Goal: Information Seeking & Learning: Learn about a topic

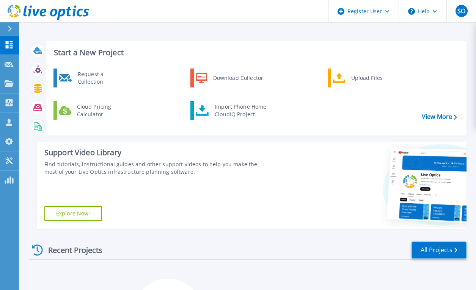
click at [438, 247] on link "All Projects" at bounding box center [438, 250] width 55 height 17
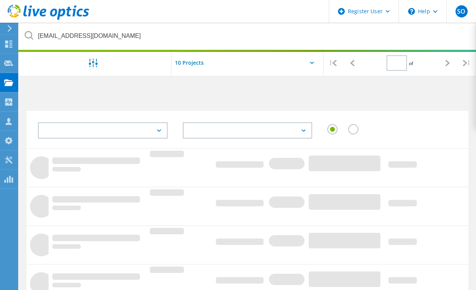
type input "1"
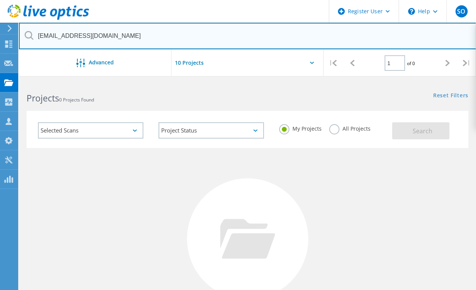
click at [122, 44] on input "ddavis@ckfinc.com" at bounding box center [247, 36] width 457 height 27
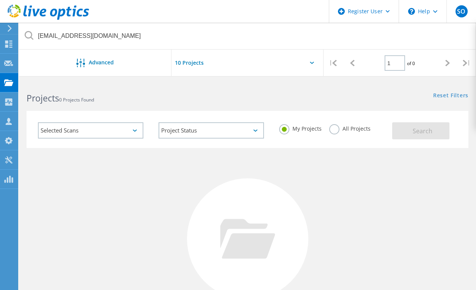
click at [339, 130] on label "All Projects" at bounding box center [349, 127] width 41 height 7
click at [0, 0] on input "All Projects" at bounding box center [0, 0] width 0 height 0
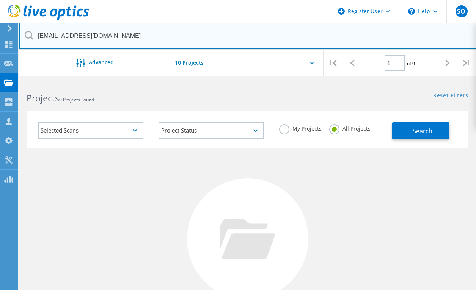
click at [224, 39] on input "ddavis@ckfinc.com" at bounding box center [247, 36] width 457 height 27
paste input "Cpottier@dynamig"
type input "Cpottier@dynamig.com"
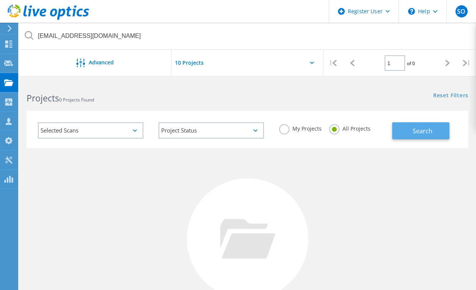
click at [421, 129] on span "Search" at bounding box center [422, 131] width 20 height 8
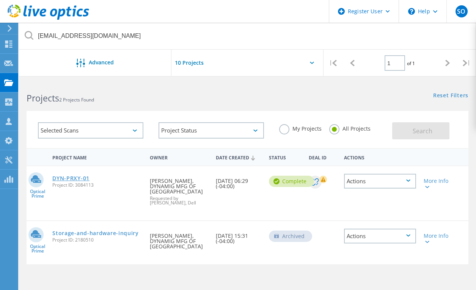
click at [64, 181] on link "DYN-PRXY-01" at bounding box center [70, 178] width 37 height 5
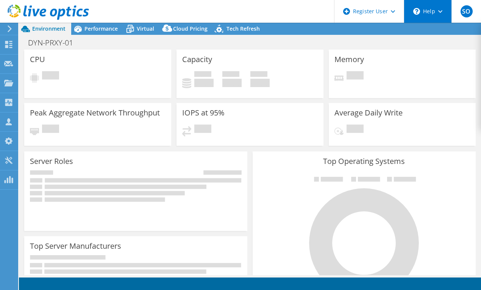
select select "USD"
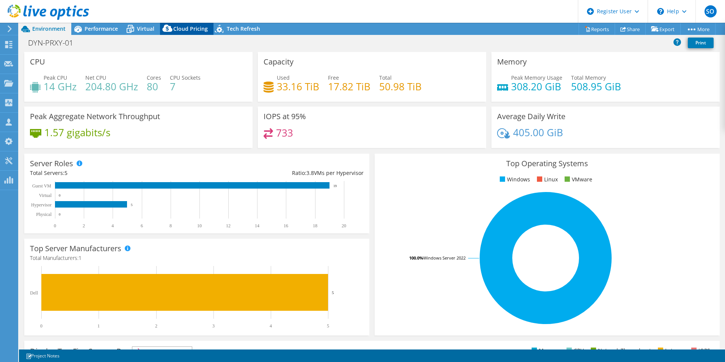
click at [175, 28] on span "Cloud Pricing" at bounding box center [190, 28] width 35 height 7
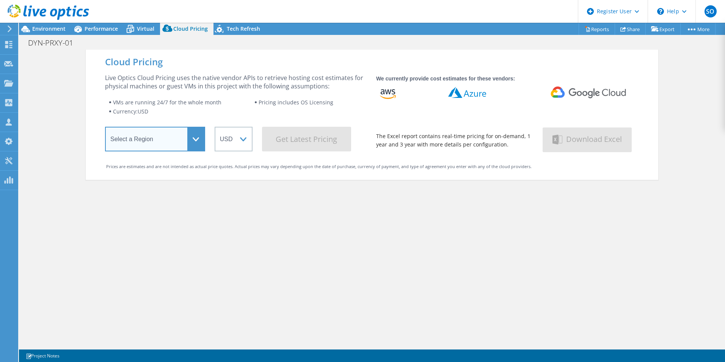
click at [184, 138] on select "Select a Region [GEOGRAPHIC_DATA] ([GEOGRAPHIC_DATA]) [GEOGRAPHIC_DATA] ([GEOGR…" at bounding box center [155, 139] width 100 height 25
select select "[GEOGRAPHIC_DATA]"
click at [105, 128] on select "Select a Region [GEOGRAPHIC_DATA] ([GEOGRAPHIC_DATA]) [GEOGRAPHIC_DATA] ([GEOGR…" at bounding box center [155, 139] width 100 height 25
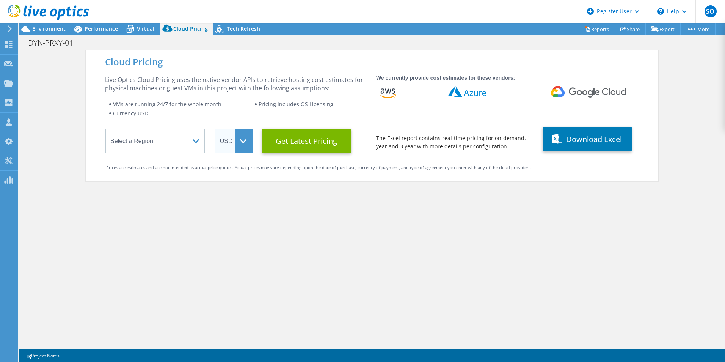
click at [235, 145] on select "ARS AUD BRL CAD CHF CLP CNY DKK EUR GBP HKD HUF INR JPY MXN MYR NOK NZD PEN SEK…" at bounding box center [234, 141] width 38 height 25
click at [215, 129] on select "ARS AUD BRL CAD CHF CLP CNY DKK EUR GBP HKD HUF INR JPY MXN MYR NOK NZD PEN SEK…" at bounding box center [234, 141] width 38 height 25
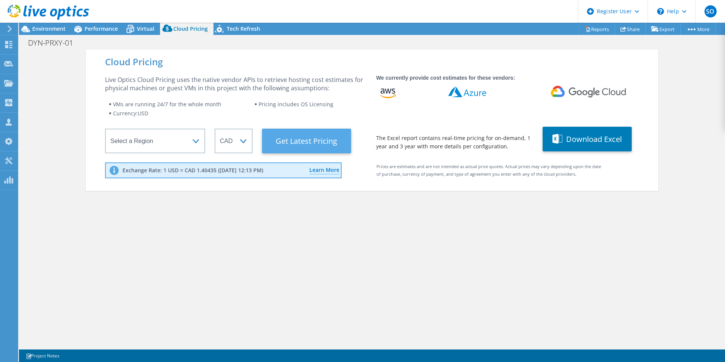
click at [296, 134] on Latest "Get Latest Pricing" at bounding box center [306, 141] width 89 height 25
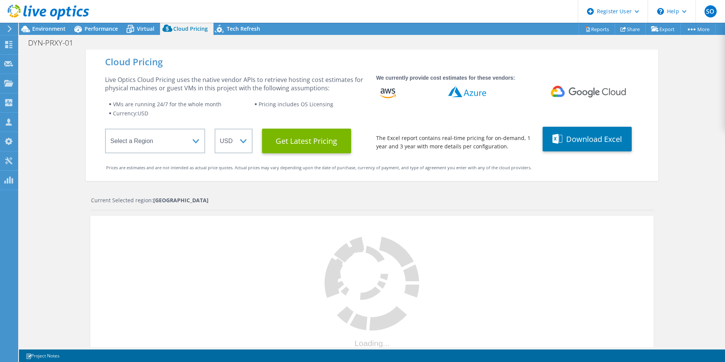
select select "CAD"
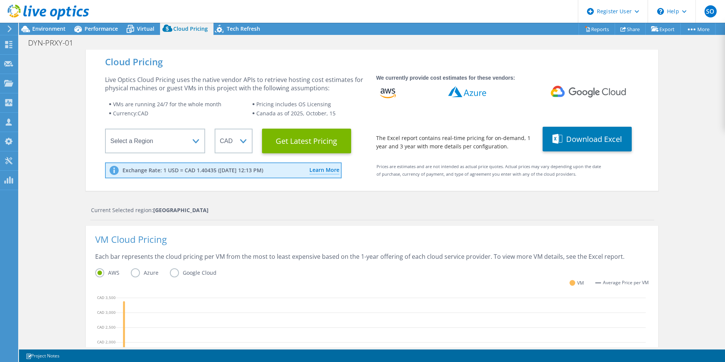
scroll to position [132, 0]
click at [481, 220] on div "Cloud Pricing Live Optics Cloud Pricing uses the native vendor APIs to retrieve…" at bounding box center [372, 308] width 706 height 516
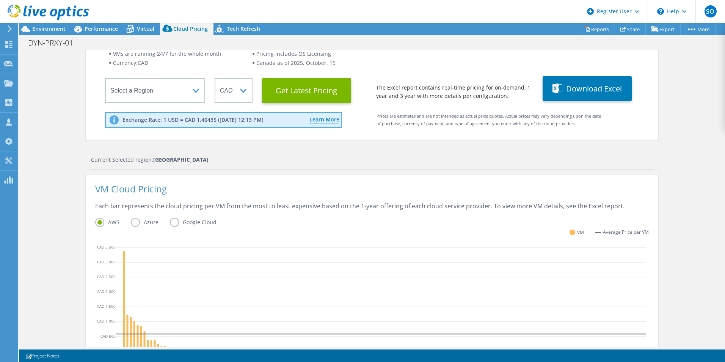
scroll to position [0, 0]
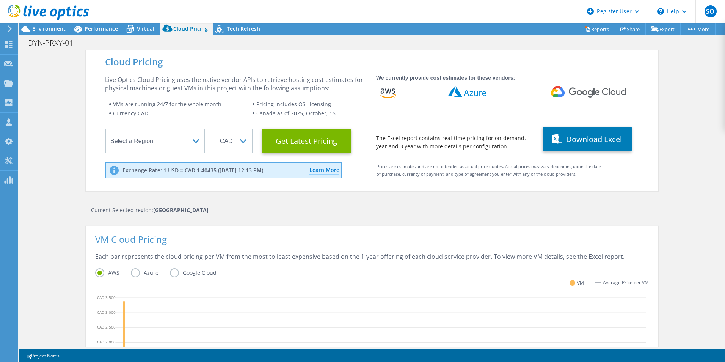
click at [42, 24] on div at bounding box center [44, 12] width 89 height 25
click at [42, 26] on span "Environment" at bounding box center [48, 28] width 33 height 7
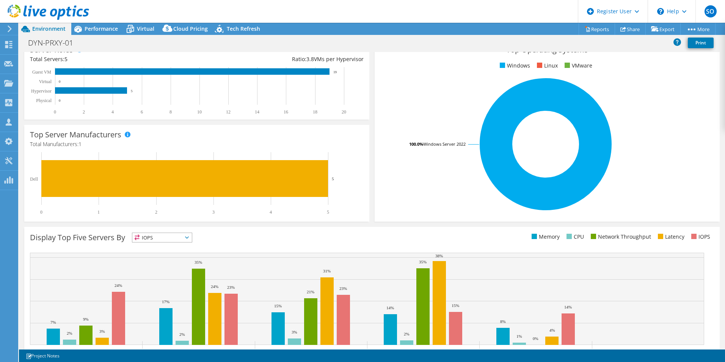
scroll to position [144, 0]
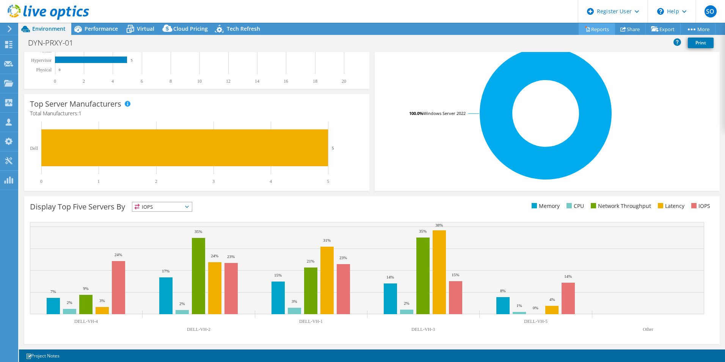
click at [481, 31] on icon at bounding box center [588, 29] width 6 height 6
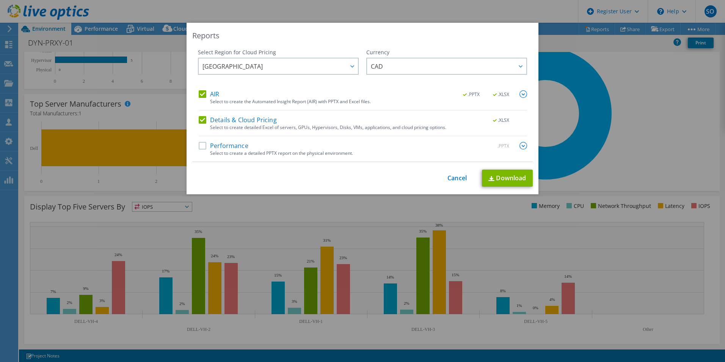
drag, startPoint x: 576, startPoint y: 36, endPoint x: 559, endPoint y: 37, distance: 17.1
drag, startPoint x: 559, startPoint y: 37, endPoint x: 449, endPoint y: 178, distance: 179.6
click at [449, 178] on link "Cancel" at bounding box center [456, 177] width 19 height 7
